Goal: Communication & Community: Answer question/provide support

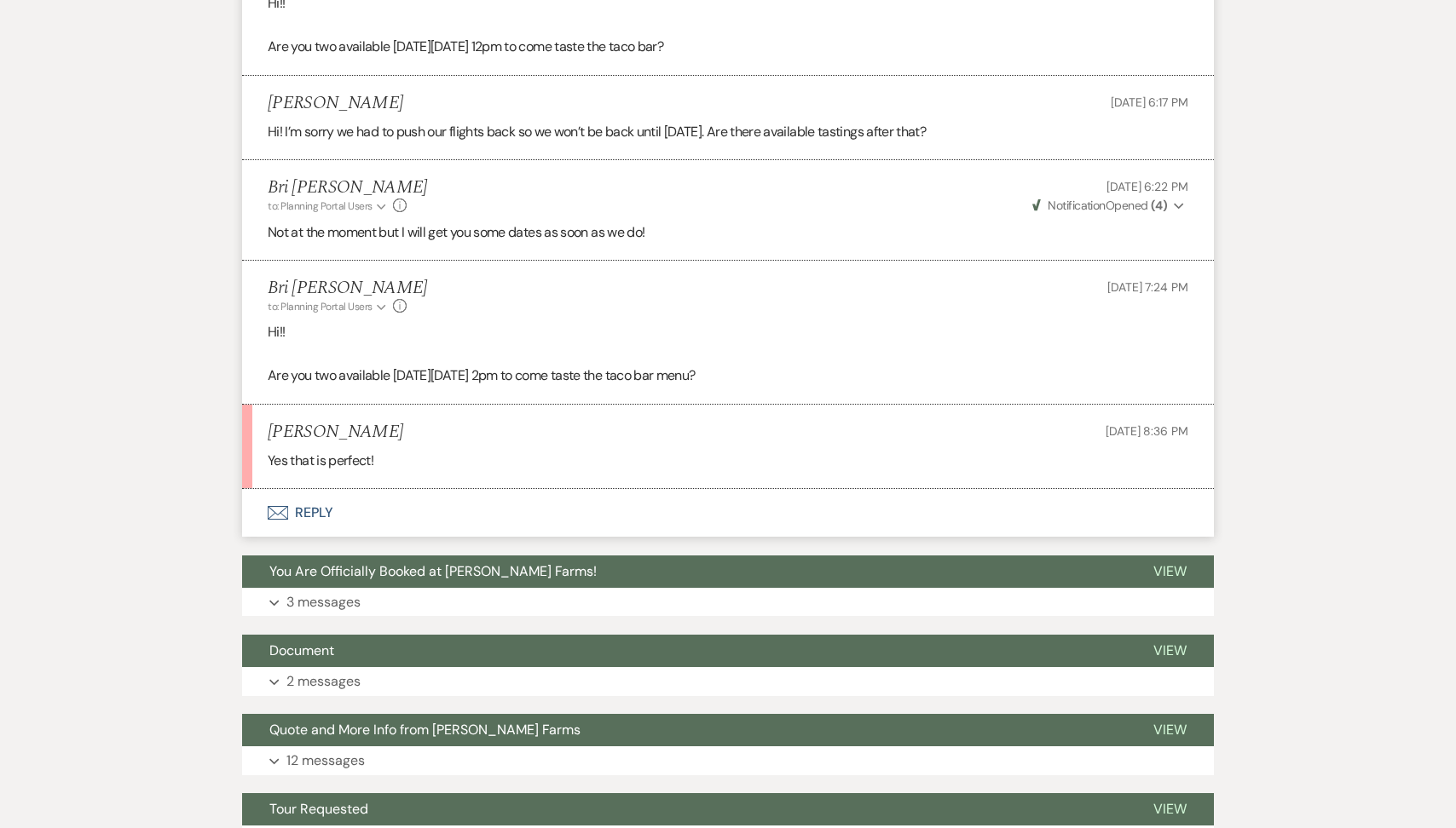
scroll to position [1656, 0]
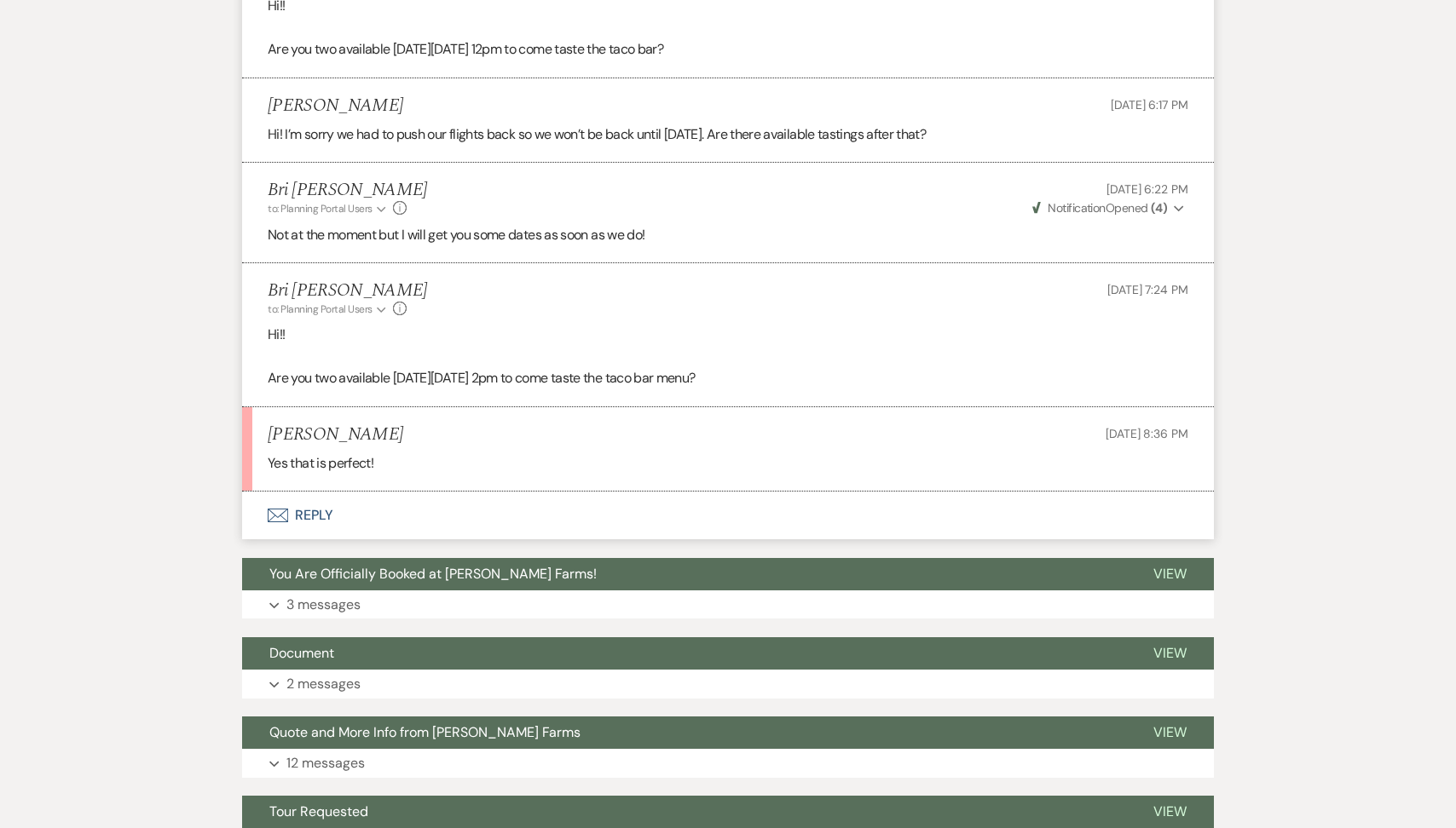
click at [435, 520] on button "Envelope Reply" at bounding box center [727, 516] width 972 height 48
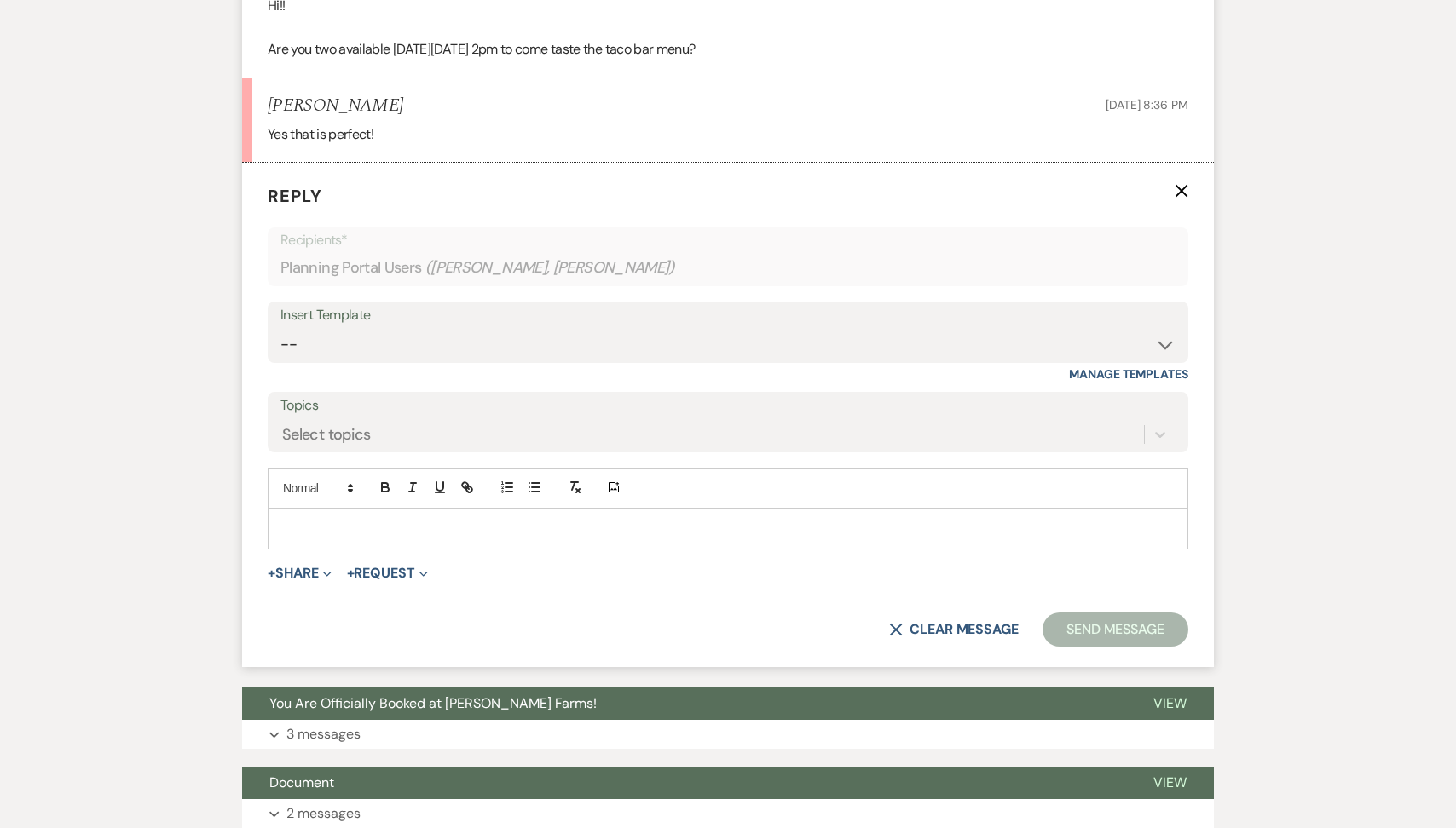
scroll to position [1985, 0]
click at [382, 524] on p at bounding box center [727, 527] width 893 height 19
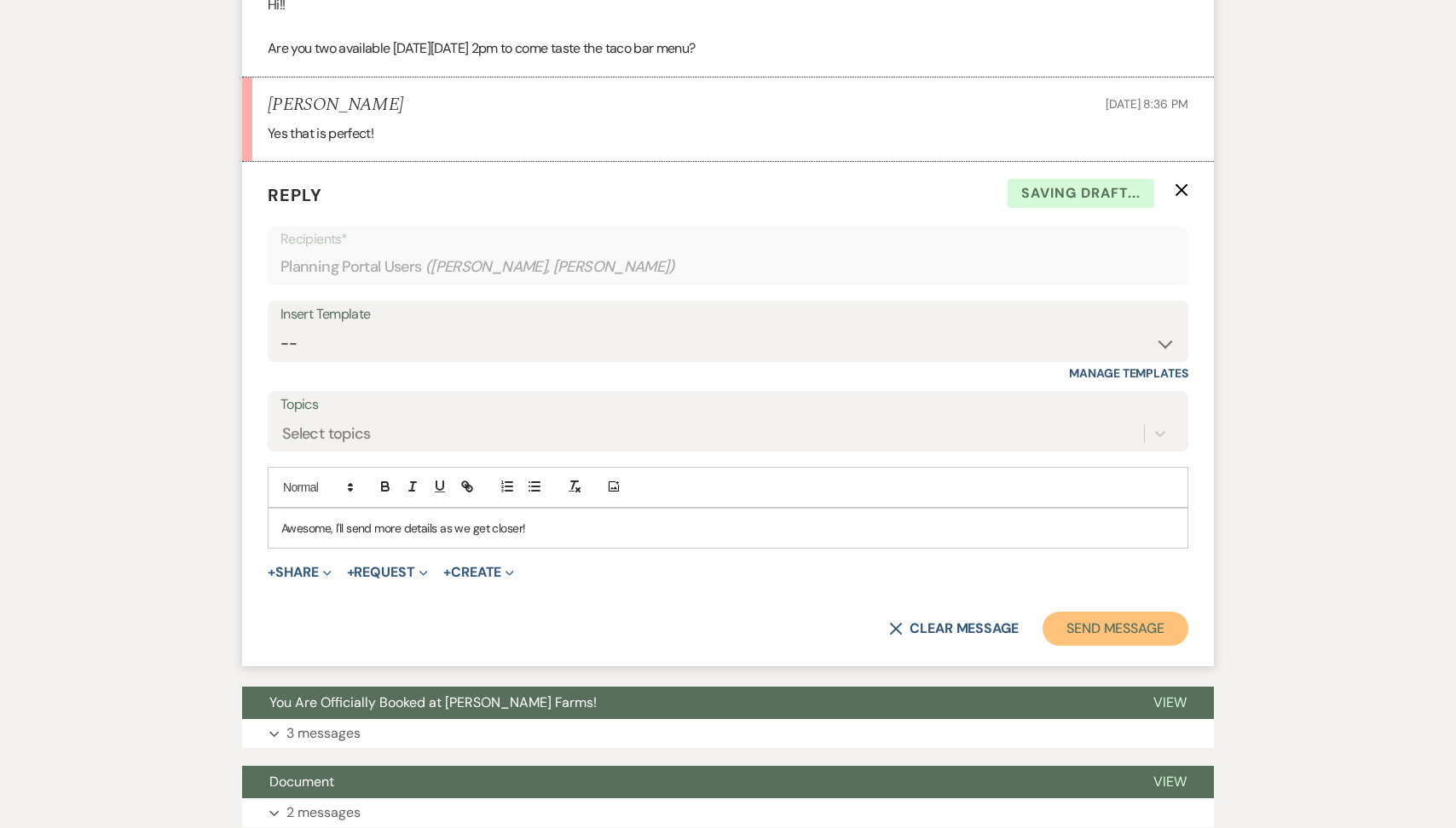
click at [1110, 619] on button "Send Message" at bounding box center [1115, 629] width 145 height 34
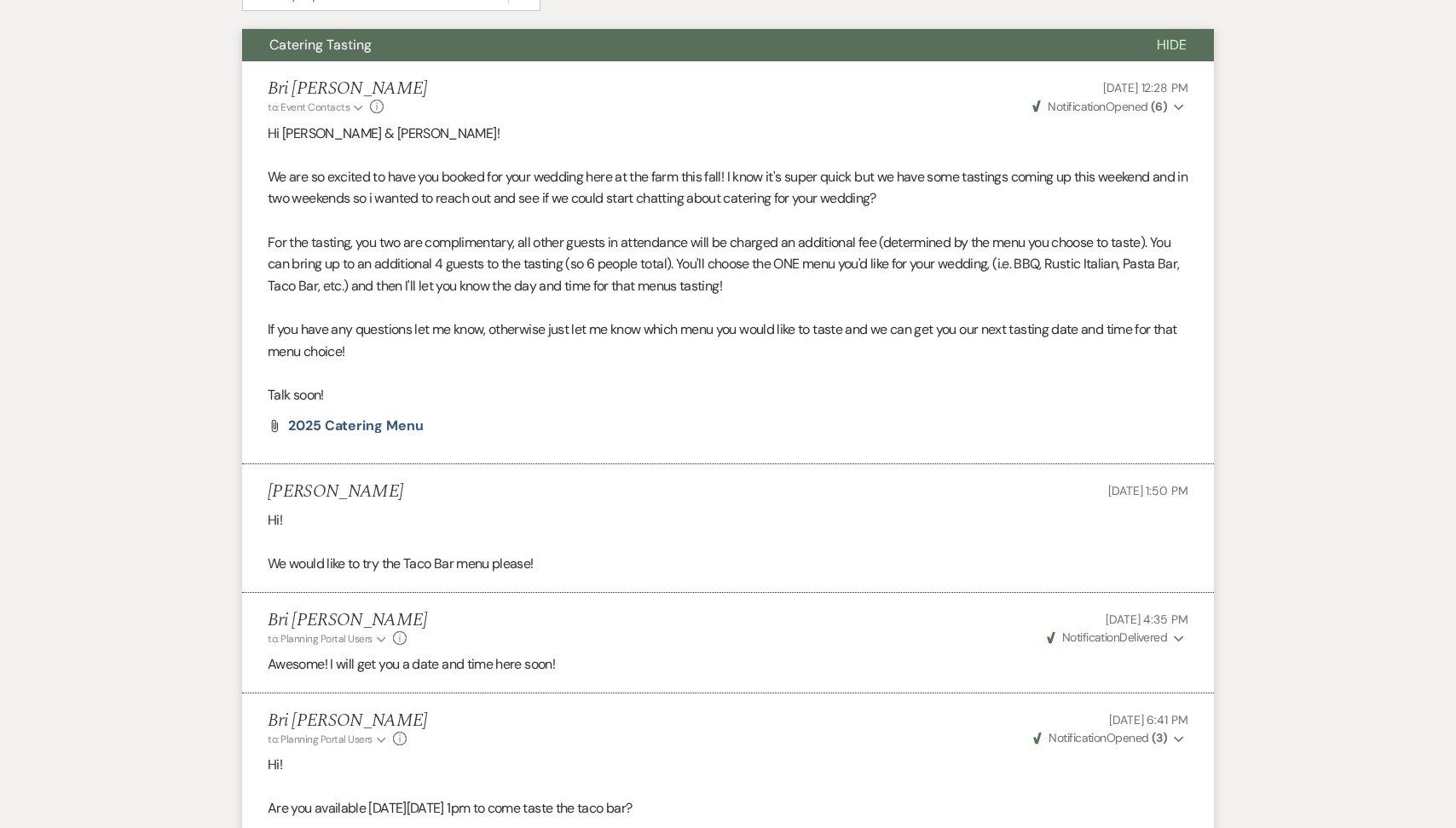
scroll to position [0, 0]
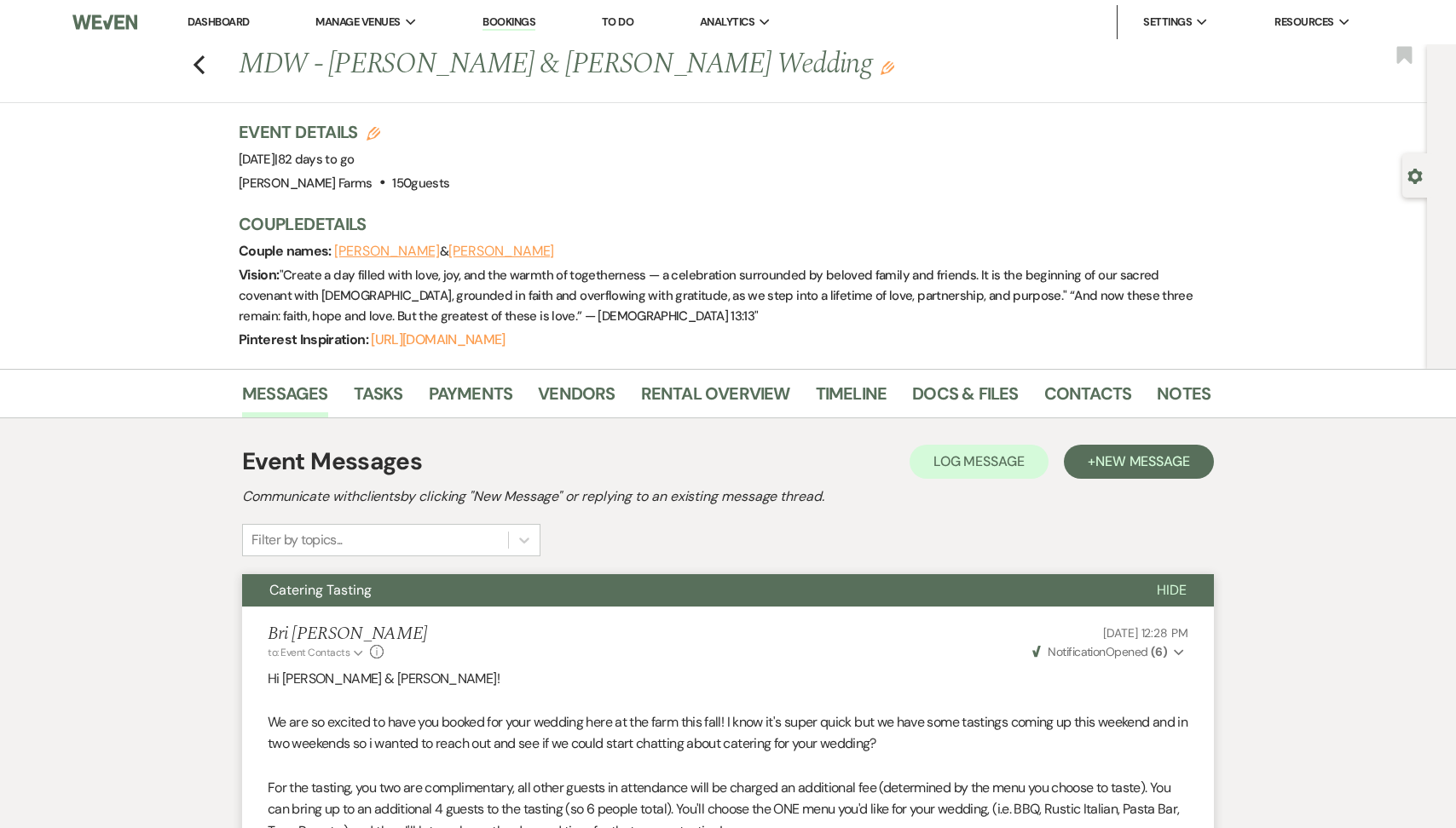
click at [243, 18] on link "Dashboard" at bounding box center [218, 22] width 61 height 15
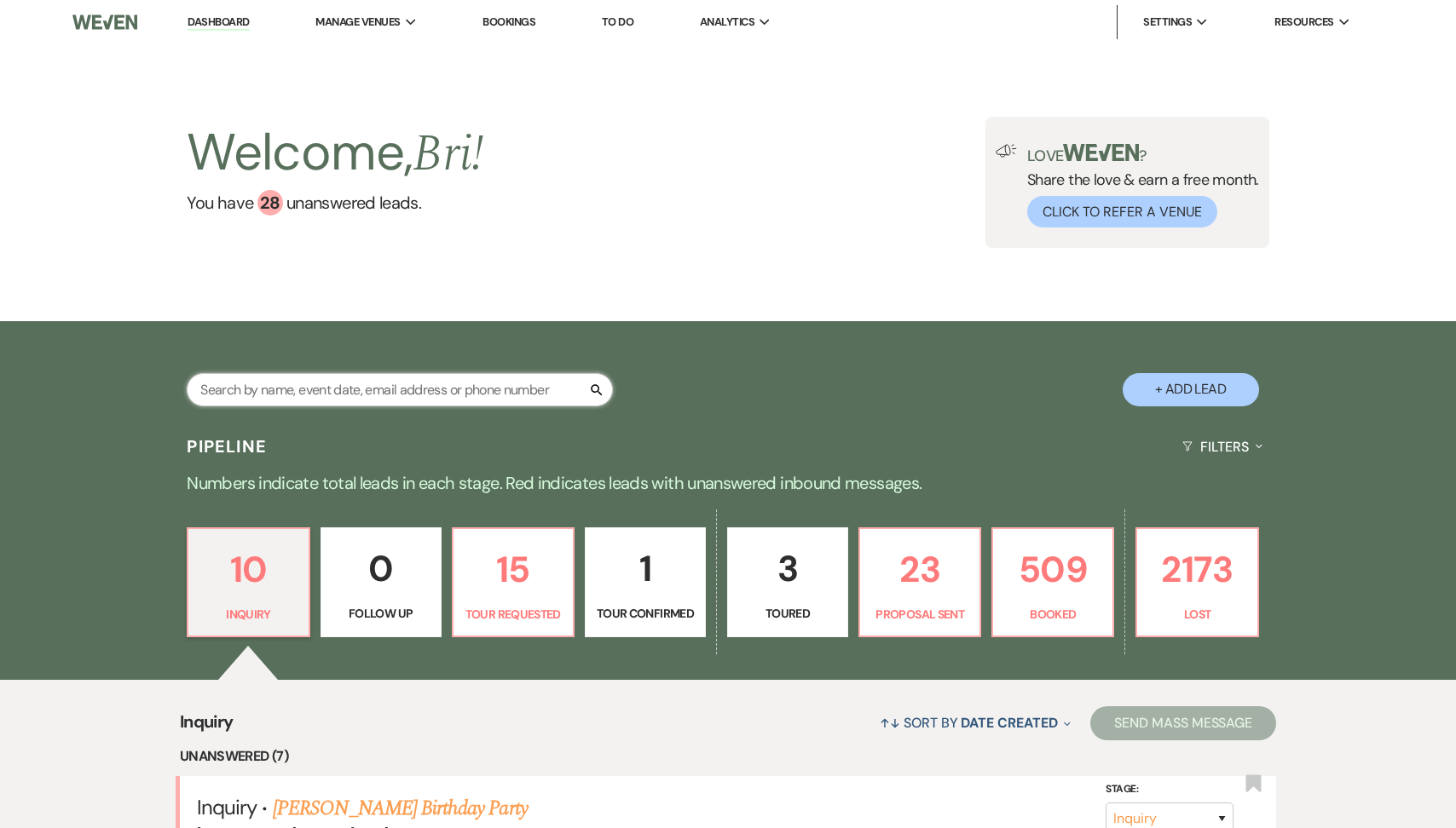
click at [269, 382] on input "text" at bounding box center [400, 390] width 426 height 33
type input "[PERSON_NAME]"
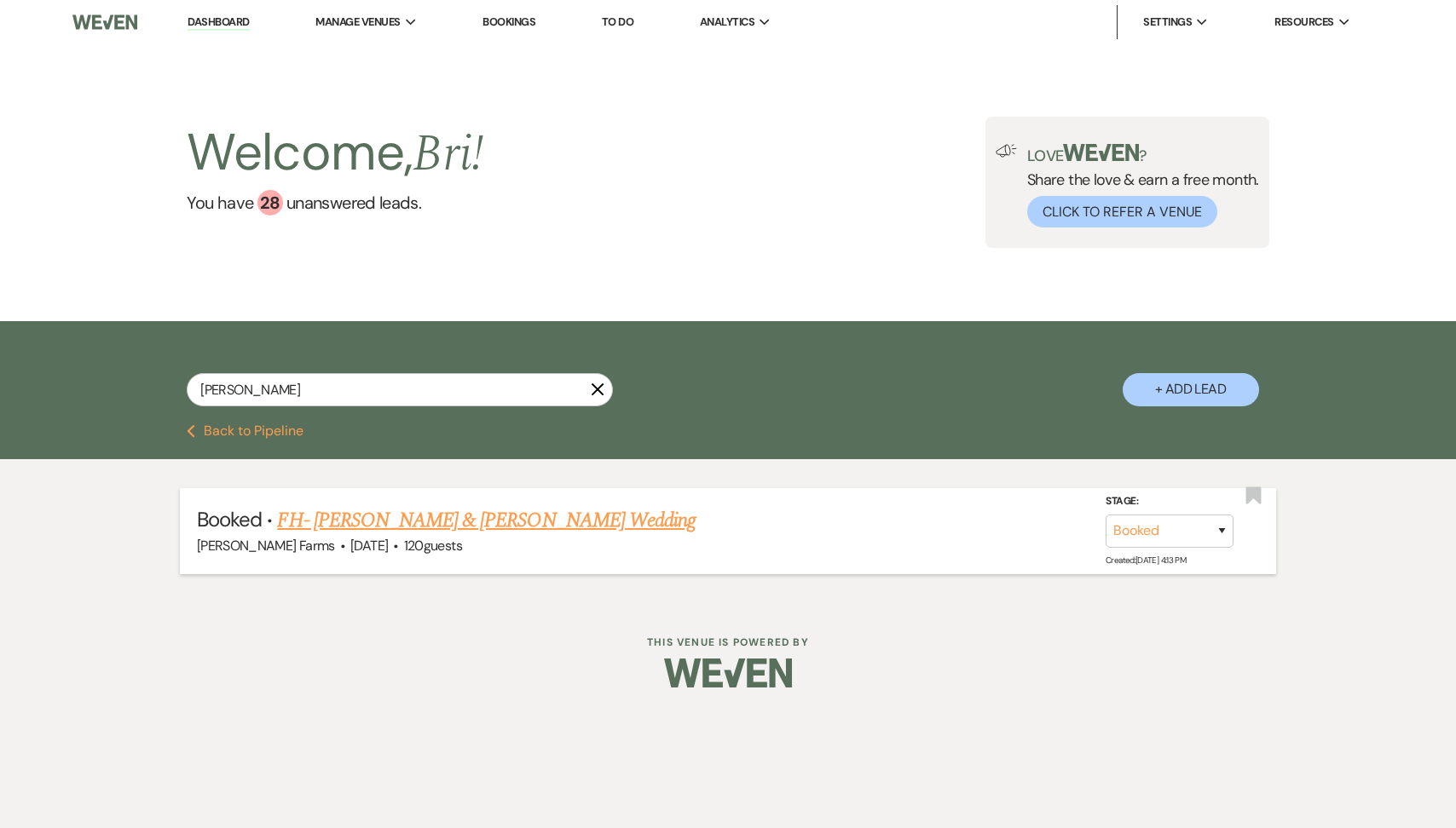
click at [475, 518] on link "FH- [PERSON_NAME] & [PERSON_NAME] Wedding" at bounding box center [486, 520] width 419 height 30
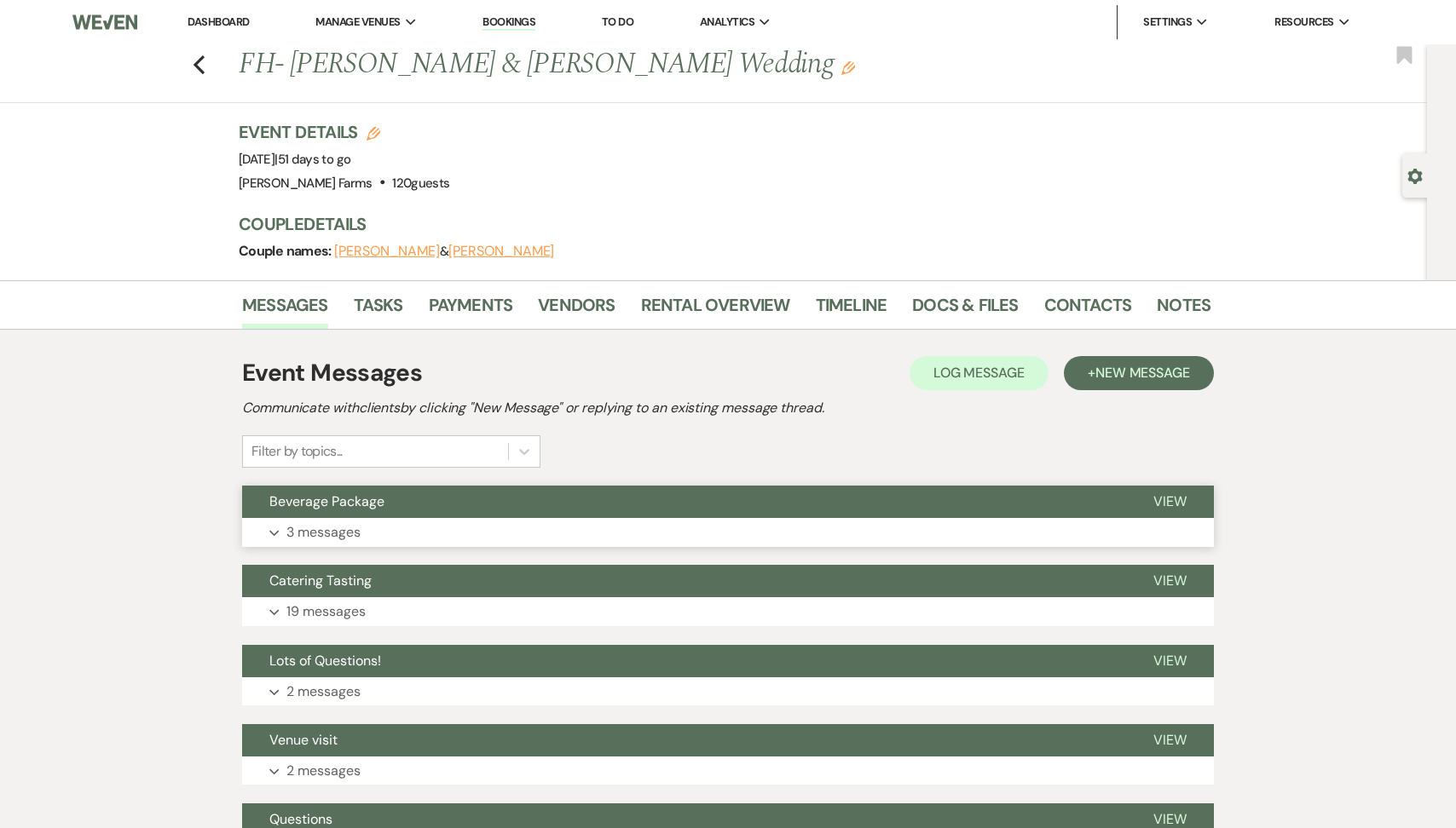
click at [441, 528] on button "Expand 3 messages" at bounding box center [727, 531] width 972 height 28
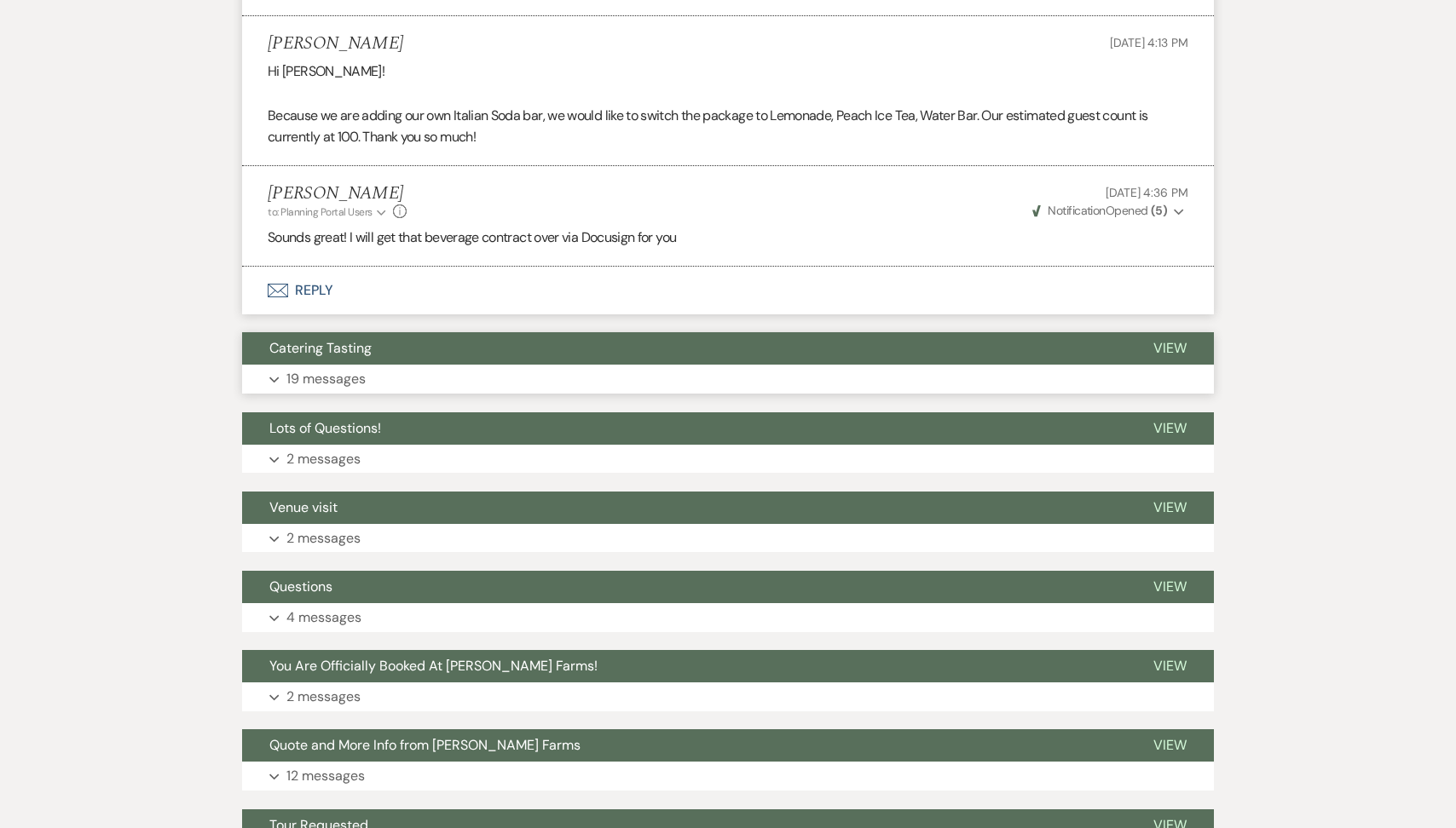
click at [437, 372] on button "Expand 19 messages" at bounding box center [727, 378] width 972 height 28
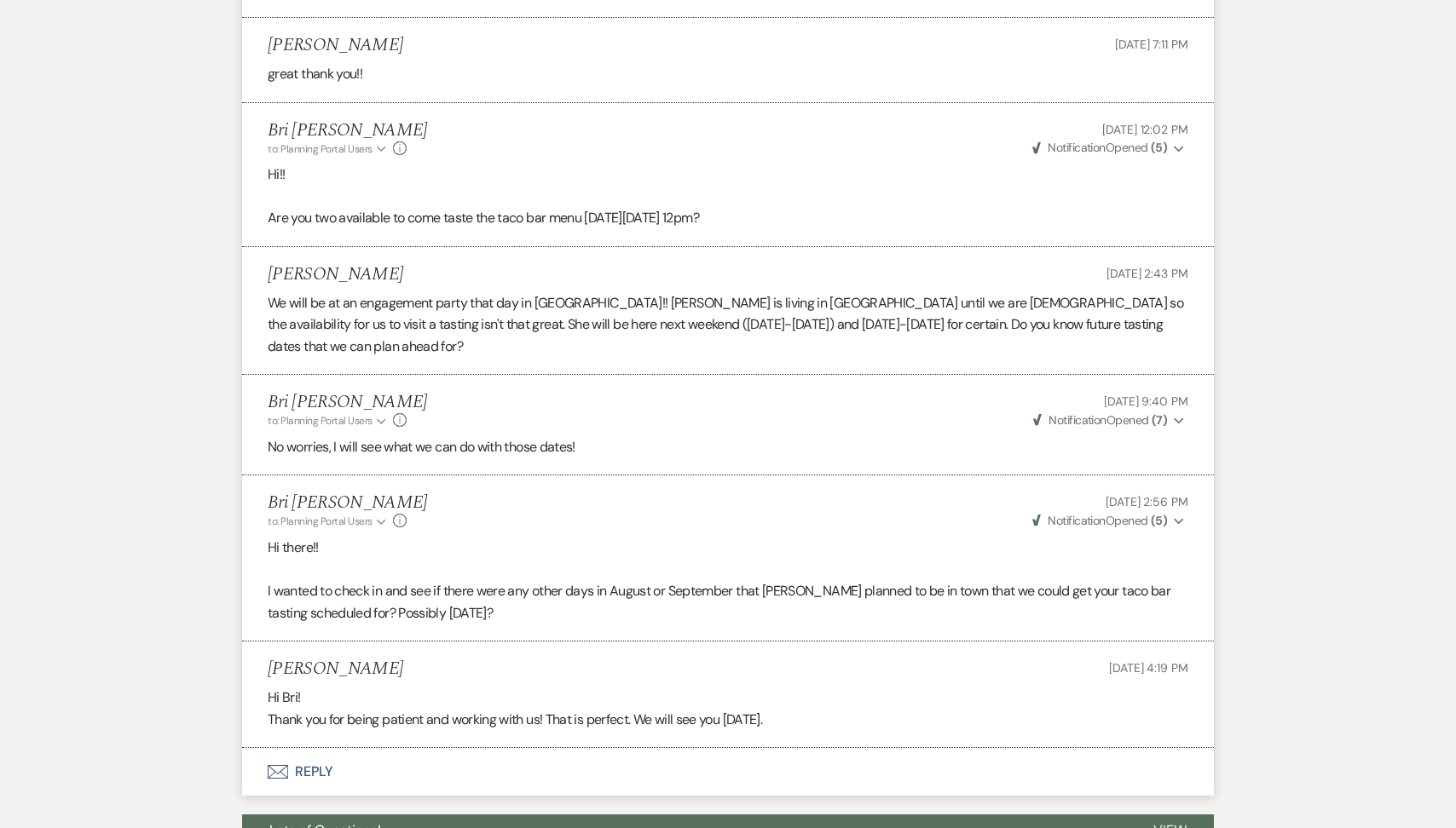
scroll to position [3520, 0]
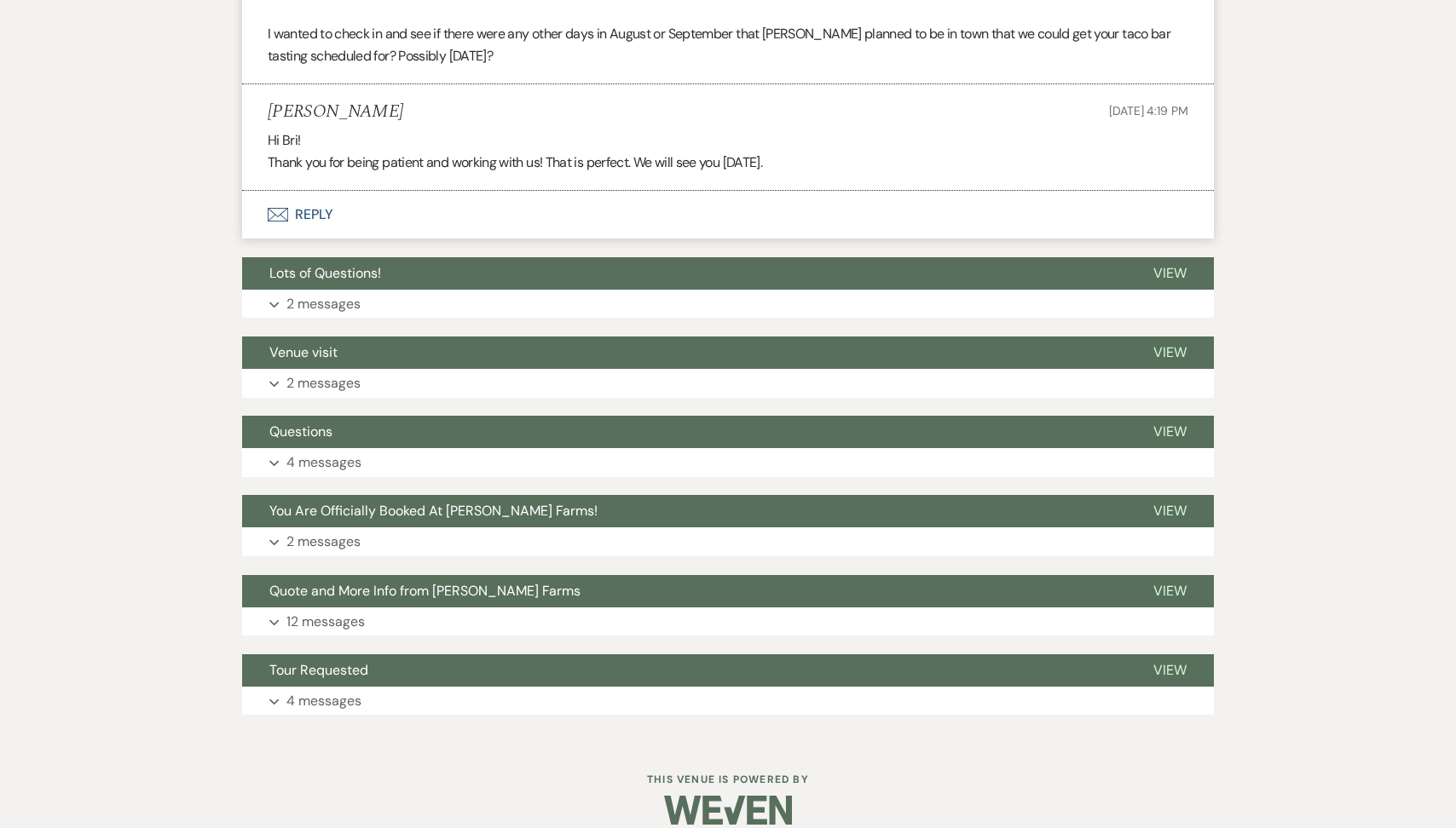
click at [428, 191] on button "Envelope Reply" at bounding box center [727, 214] width 972 height 48
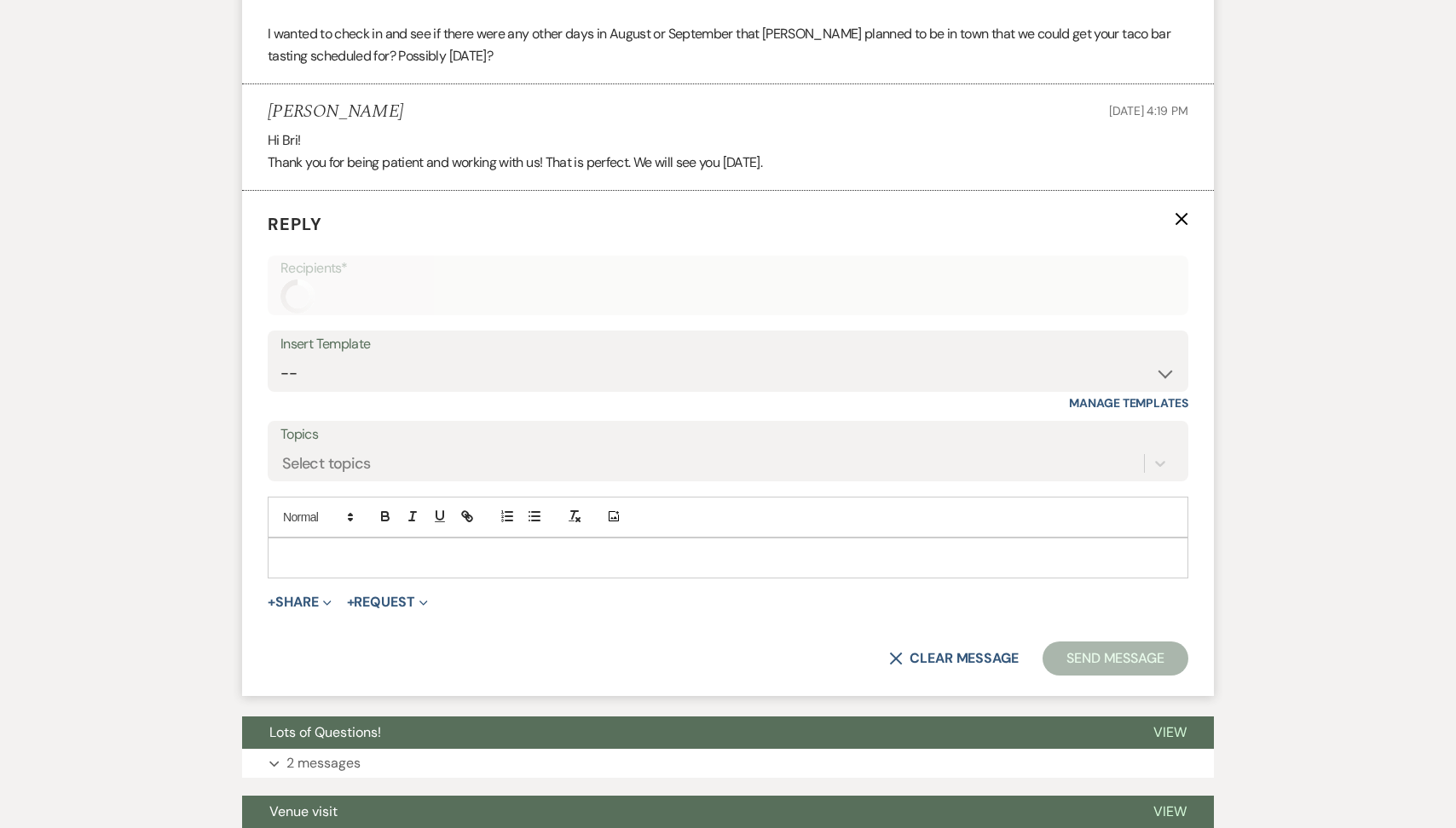
scroll to position [3528, 0]
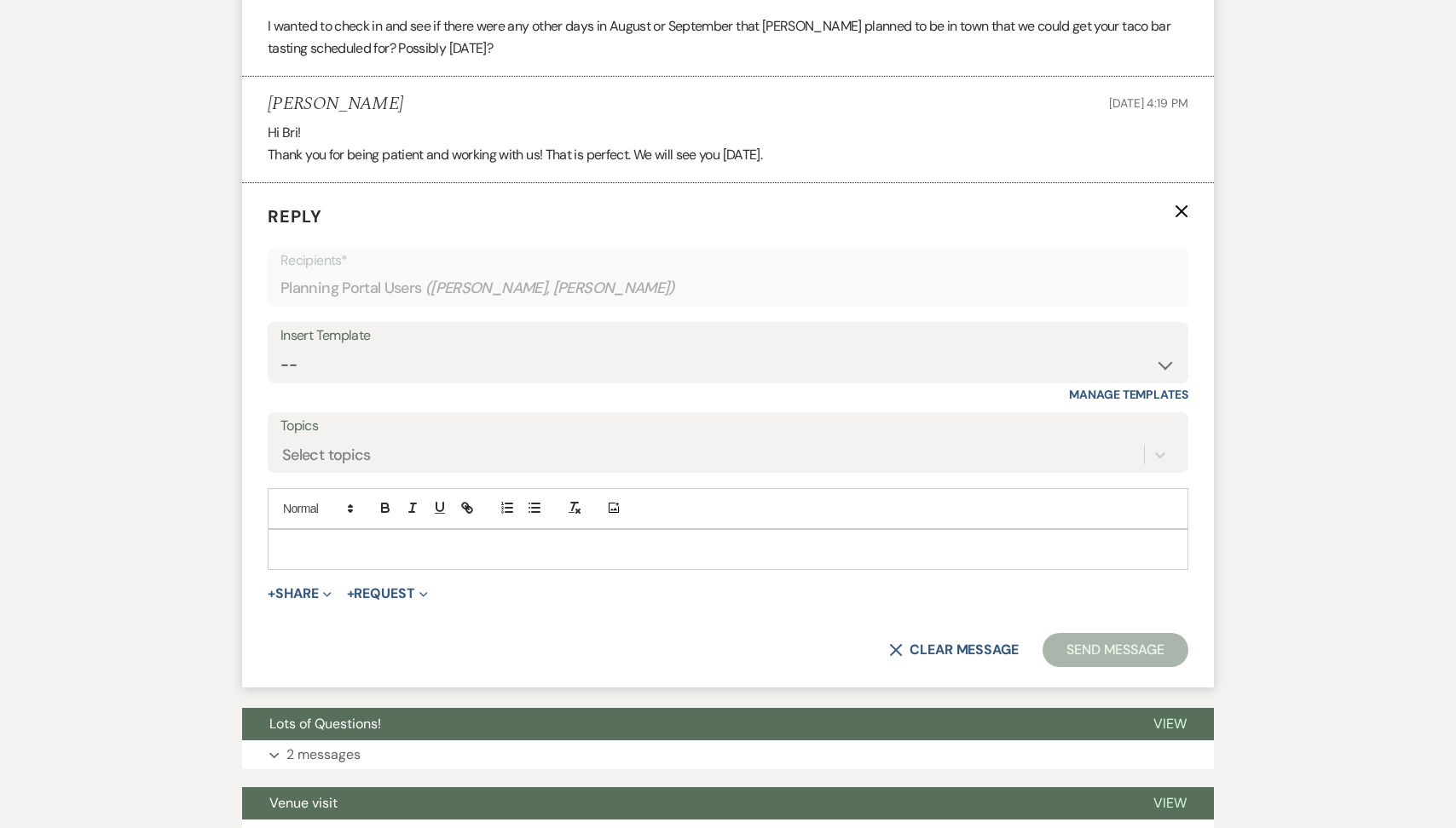
click at [349, 540] on p at bounding box center [727, 549] width 893 height 19
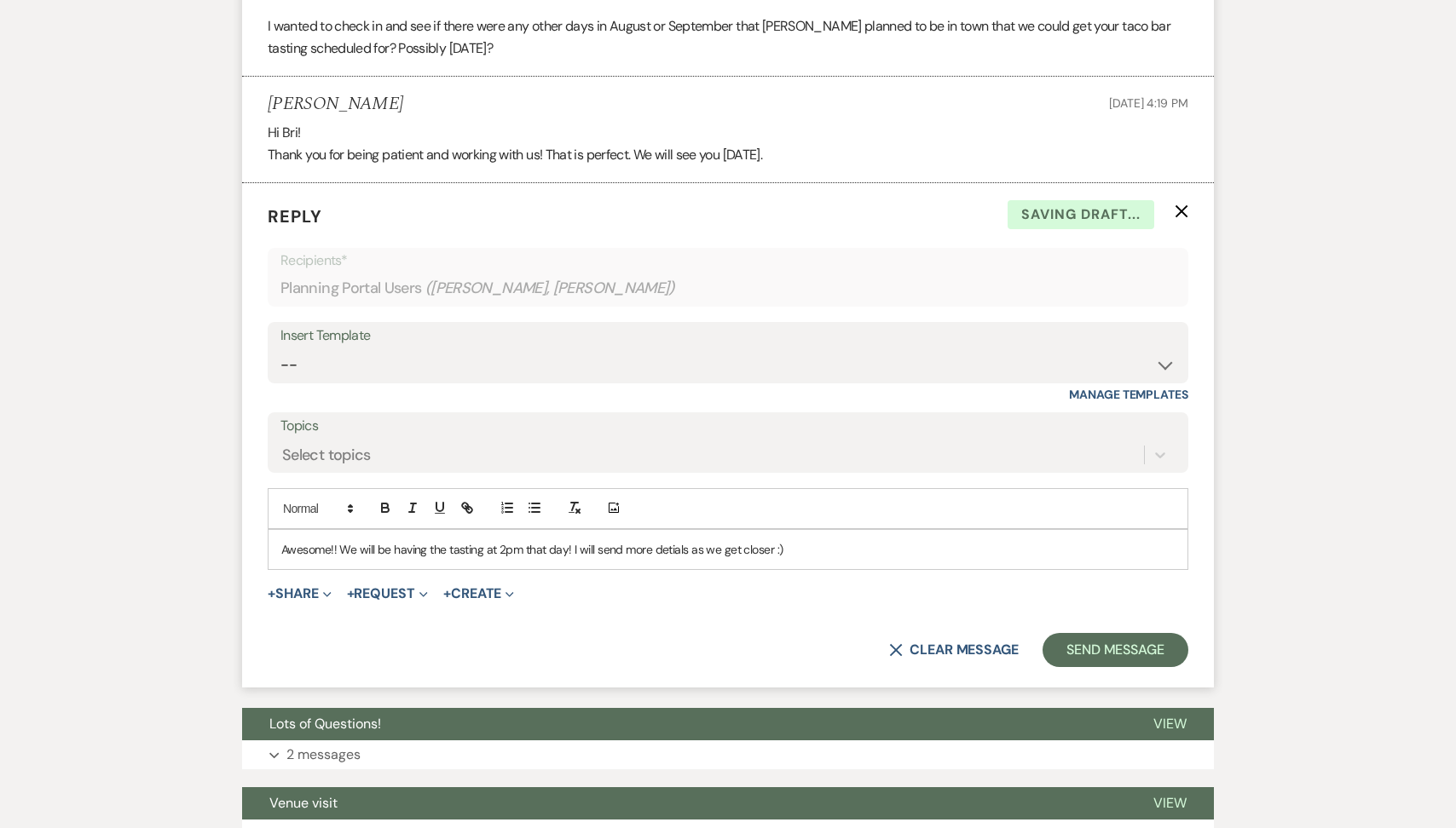
click at [679, 540] on p "Awesome!! We will be having the tasting at 2pm that day! I will send more detia…" at bounding box center [727, 549] width 893 height 19
click at [1110, 635] on button "Send Message" at bounding box center [1115, 650] width 145 height 34
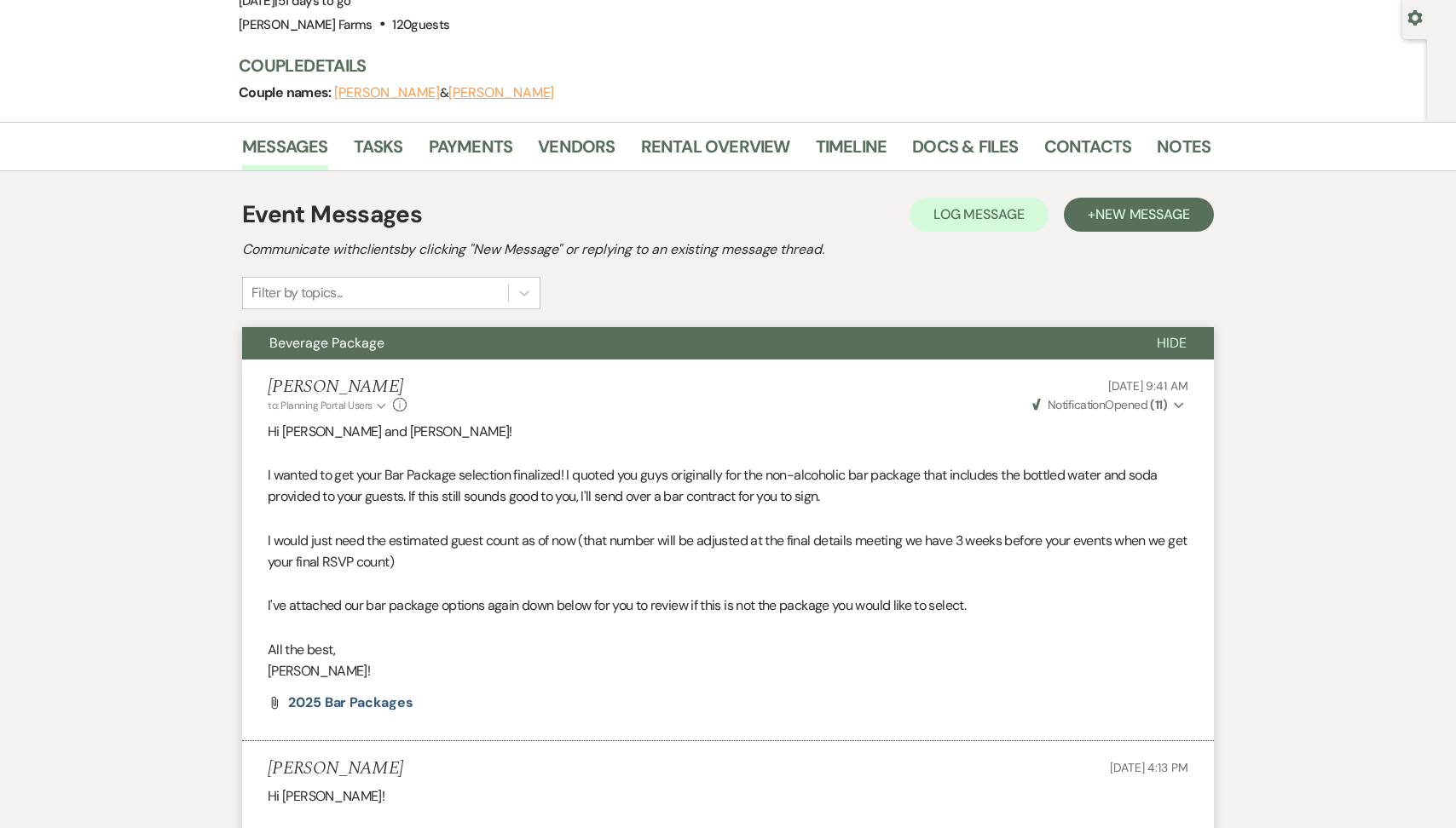
scroll to position [0, 0]
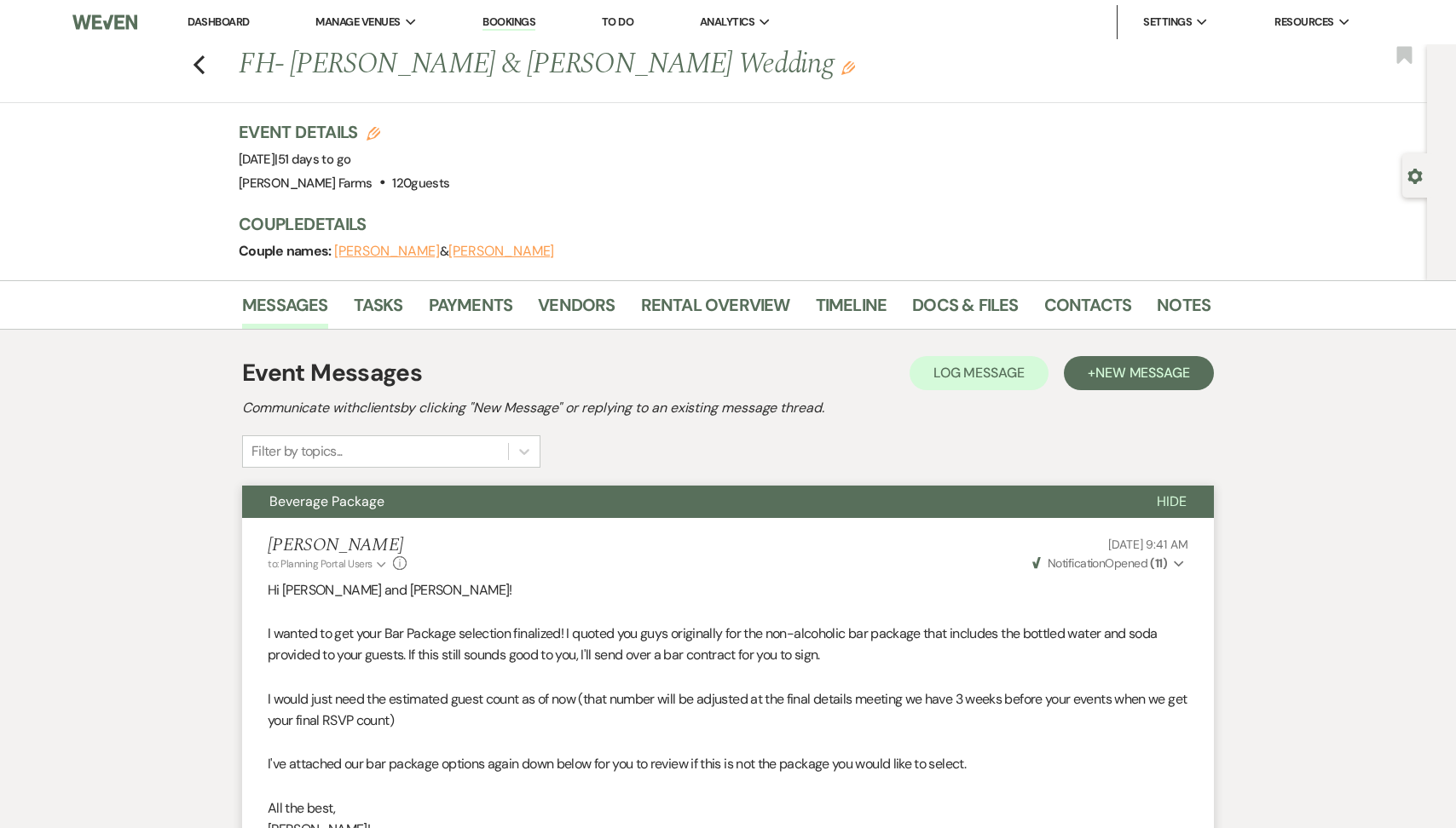
click at [189, 65] on div "Previous FH- [PERSON_NAME] & [PERSON_NAME] Wedding Edit Bookmark" at bounding box center [708, 74] width 1435 height 59
click at [200, 65] on icon "Previous" at bounding box center [198, 65] width 13 height 21
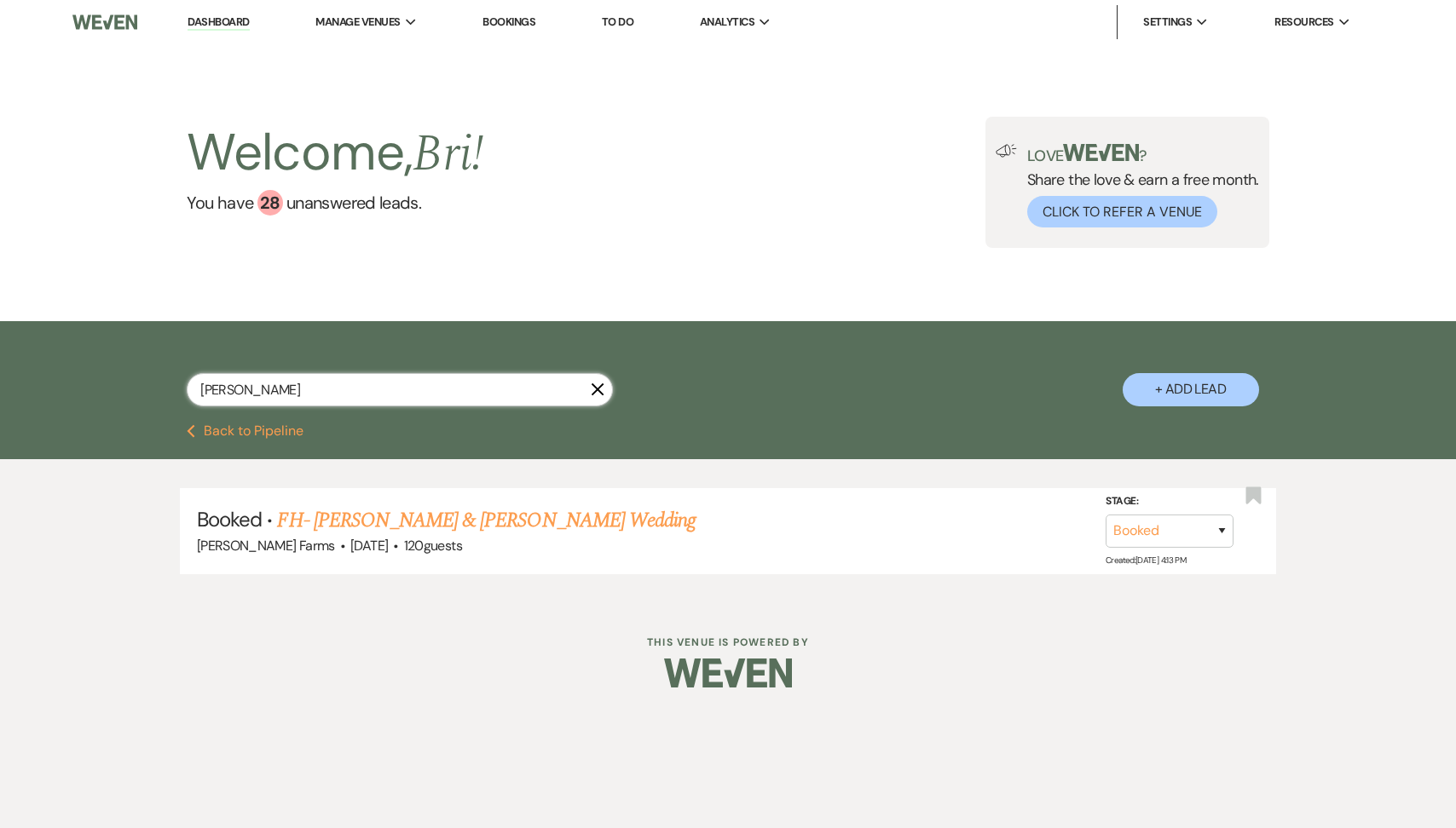
drag, startPoint x: 267, startPoint y: 392, endPoint x: 164, endPoint y: 389, distance: 103.0
click at [164, 389] on div "[PERSON_NAME] X + Add Lead" at bounding box center [727, 375] width 1227 height 90
type input "[PERSON_NAME]"
click at [468, 512] on link "FH - [PERSON_NAME] & [PERSON_NAME] Ceremony Only" at bounding box center [513, 520] width 472 height 30
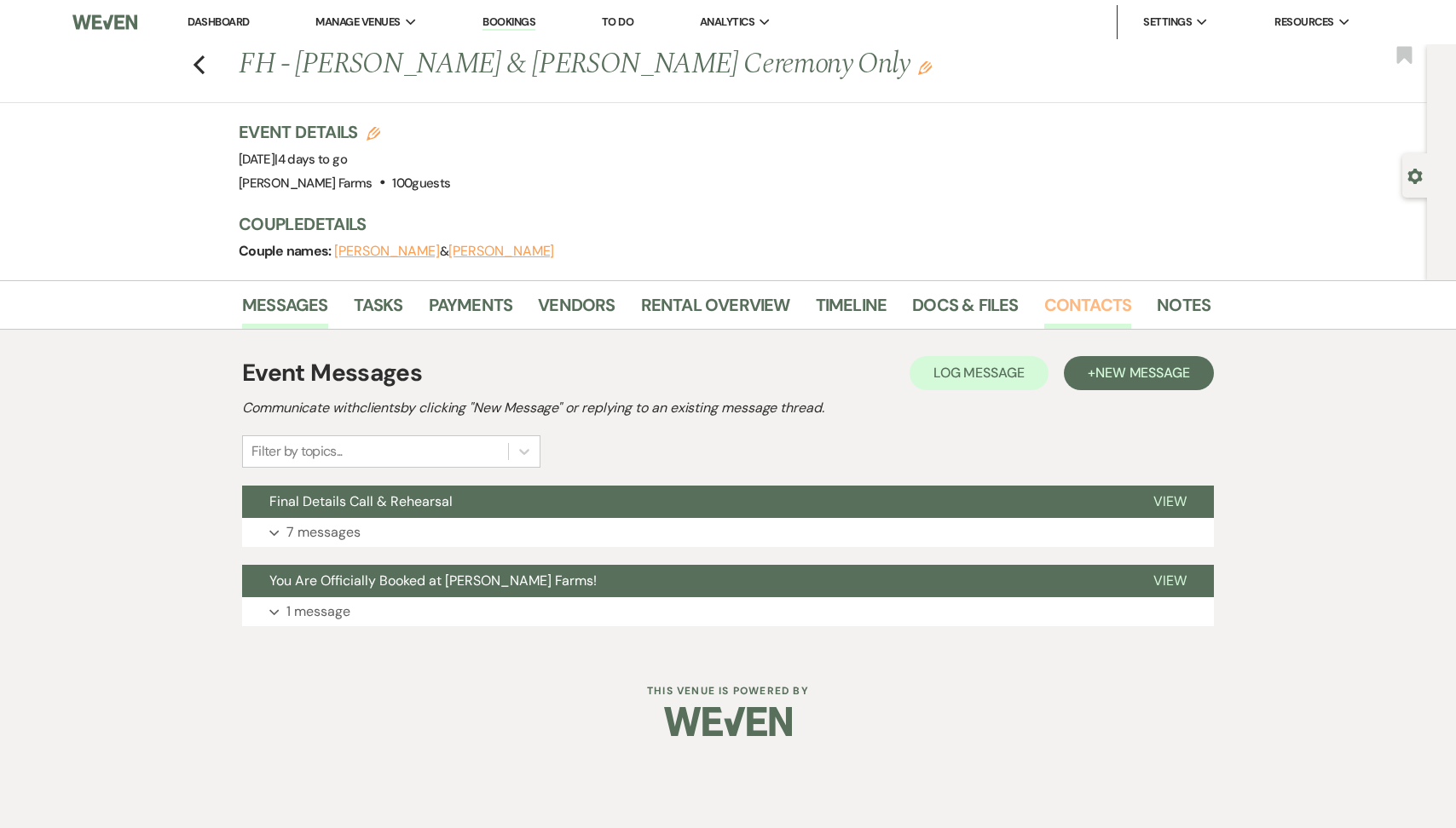
click at [1065, 300] on link "Contacts" at bounding box center [1088, 310] width 87 height 37
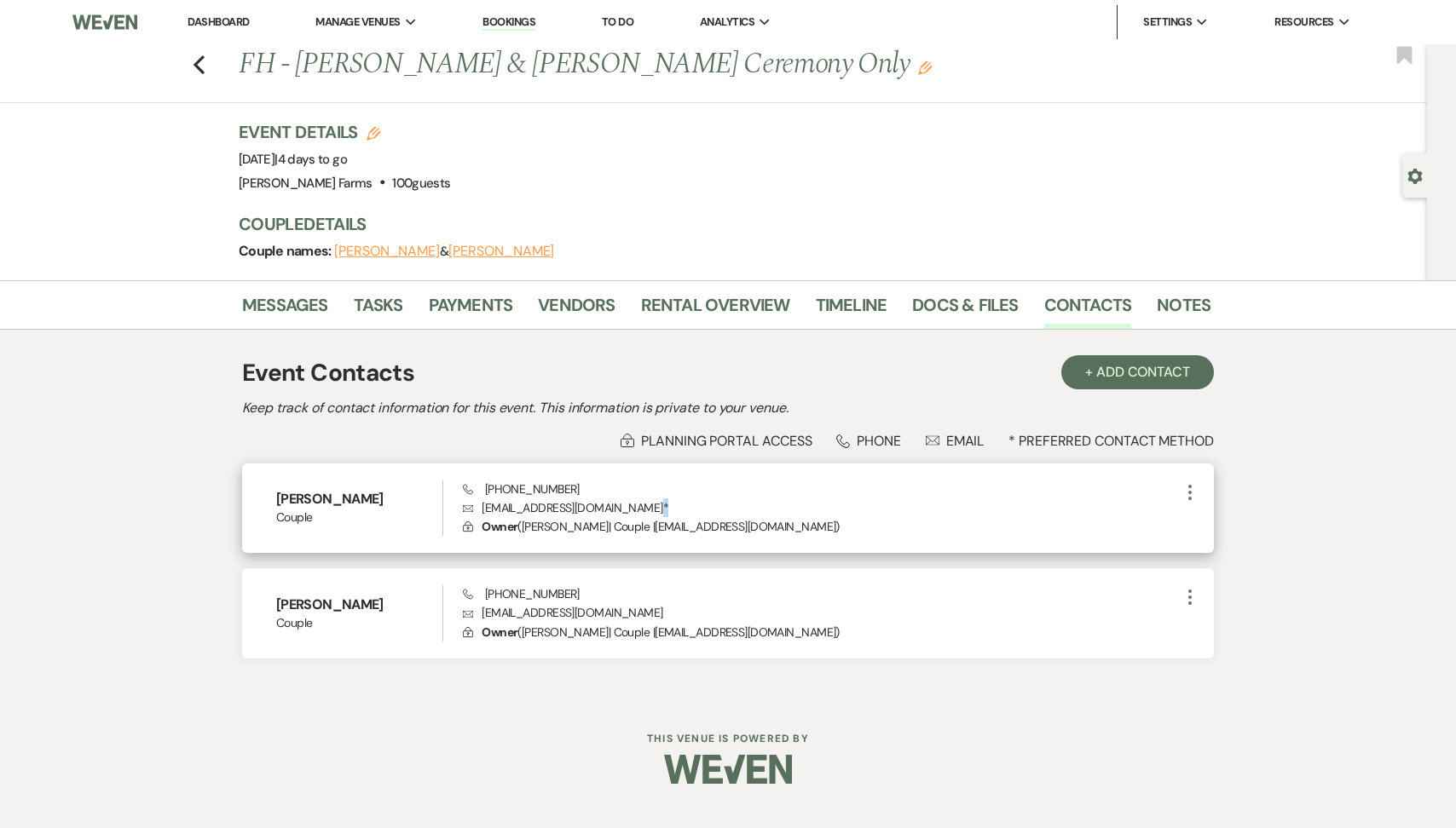
drag, startPoint x: 618, startPoint y: 507, endPoint x: 608, endPoint y: 507, distance: 10.0
click at [608, 507] on p "Envelope [EMAIL_ADDRESS][DOMAIN_NAME] *" at bounding box center [821, 508] width 717 height 19
click at [610, 499] on p "Envelope [EMAIL_ADDRESS][DOMAIN_NAME] *" at bounding box center [821, 508] width 717 height 19
drag, startPoint x: 611, startPoint y: 505, endPoint x: 480, endPoint y: 506, distance: 131.0
click at [480, 506] on p "Envelope [EMAIL_ADDRESS][DOMAIN_NAME] *" at bounding box center [821, 508] width 717 height 19
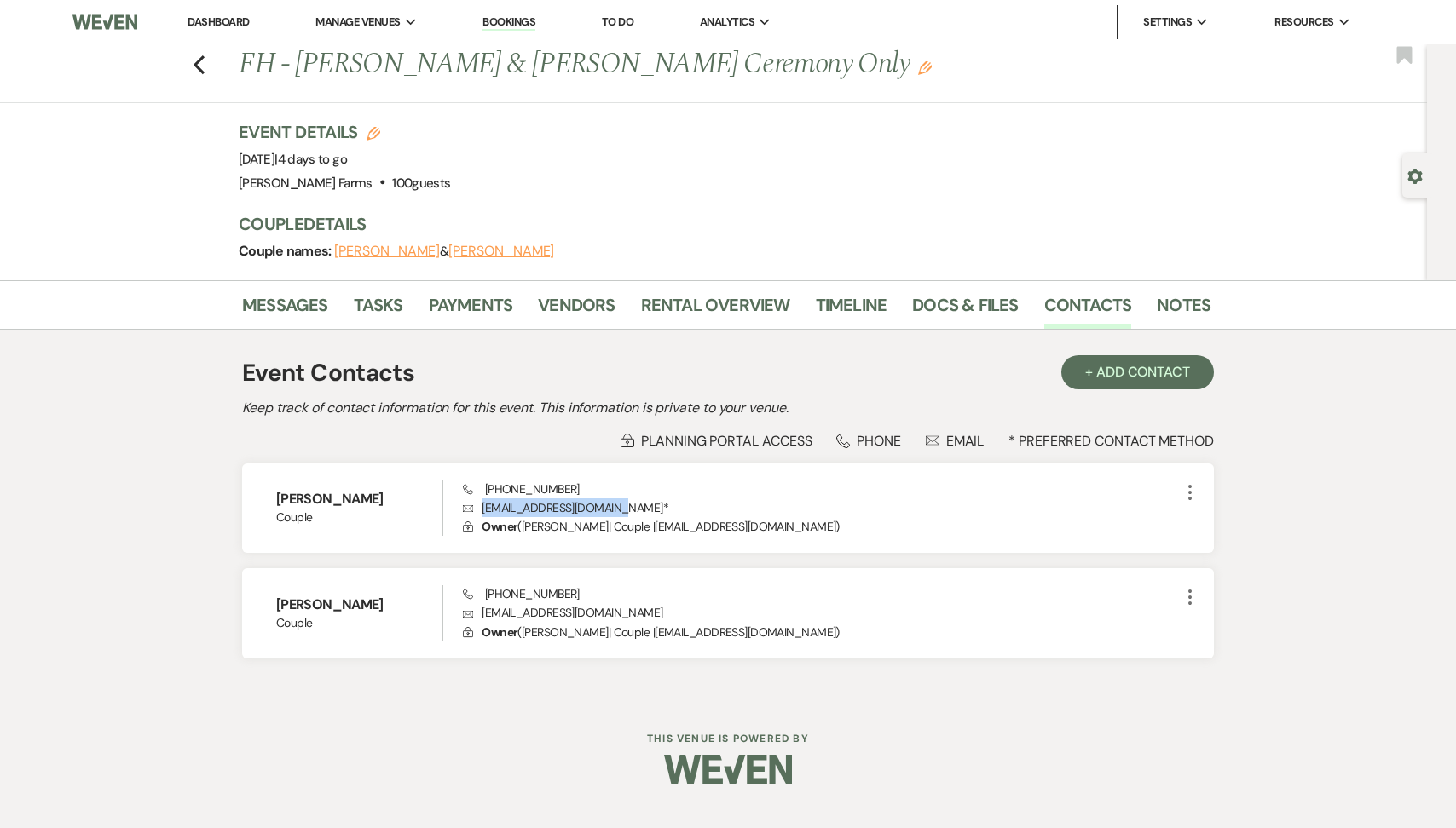
copy p "[EMAIL_ADDRESS][DOMAIN_NAME]"
